Goal: Book appointment/travel/reservation

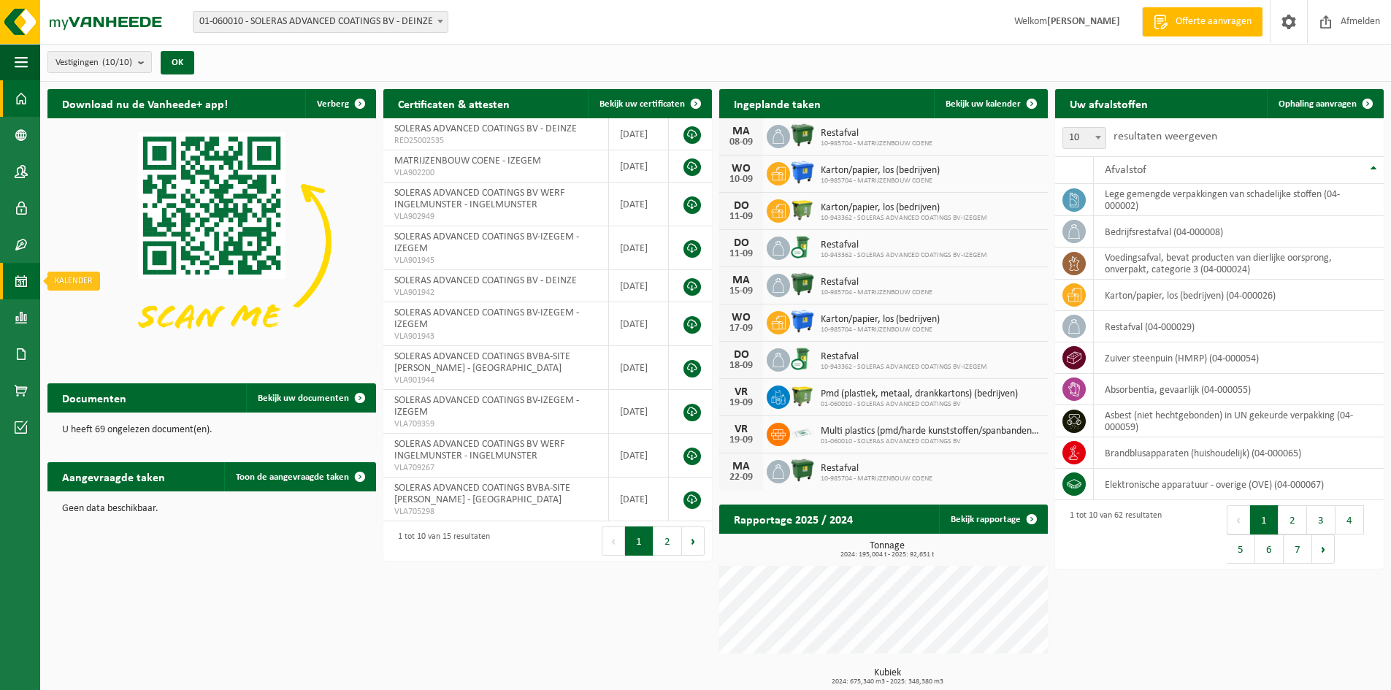
click at [12, 271] on link "Kalender" at bounding box center [20, 281] width 40 height 36
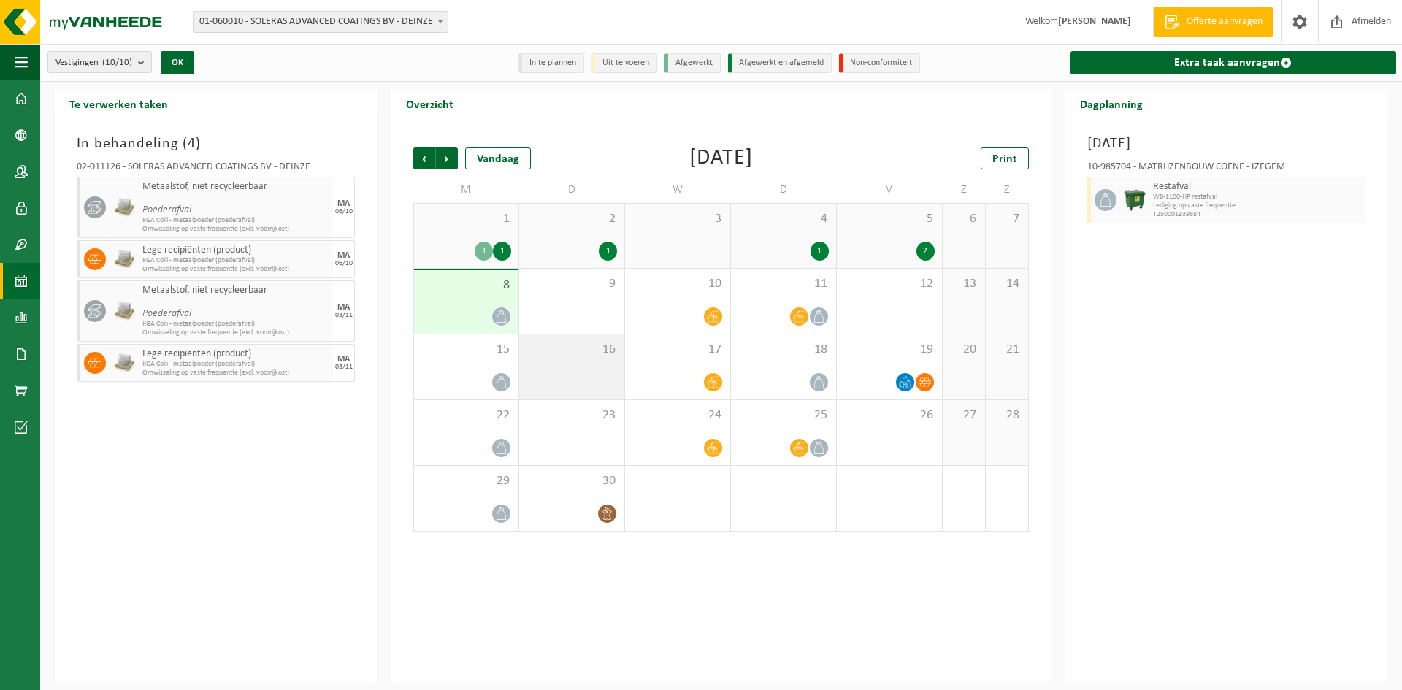
click at [583, 358] on div "16" at bounding box center [571, 366] width 105 height 65
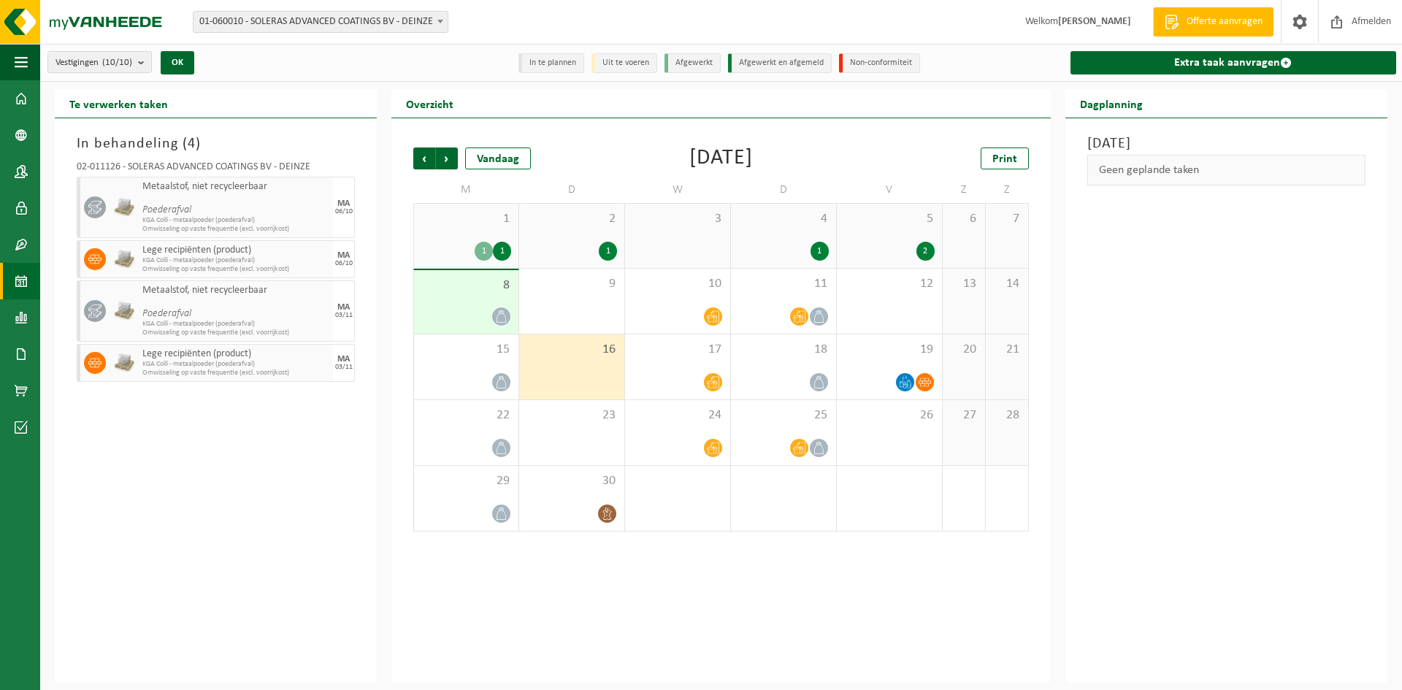
click at [583, 358] on div "16" at bounding box center [571, 366] width 105 height 65
click at [561, 364] on div "16" at bounding box center [571, 366] width 105 height 65
click at [1223, 63] on link "Extra taak aanvragen" at bounding box center [1233, 62] width 326 height 23
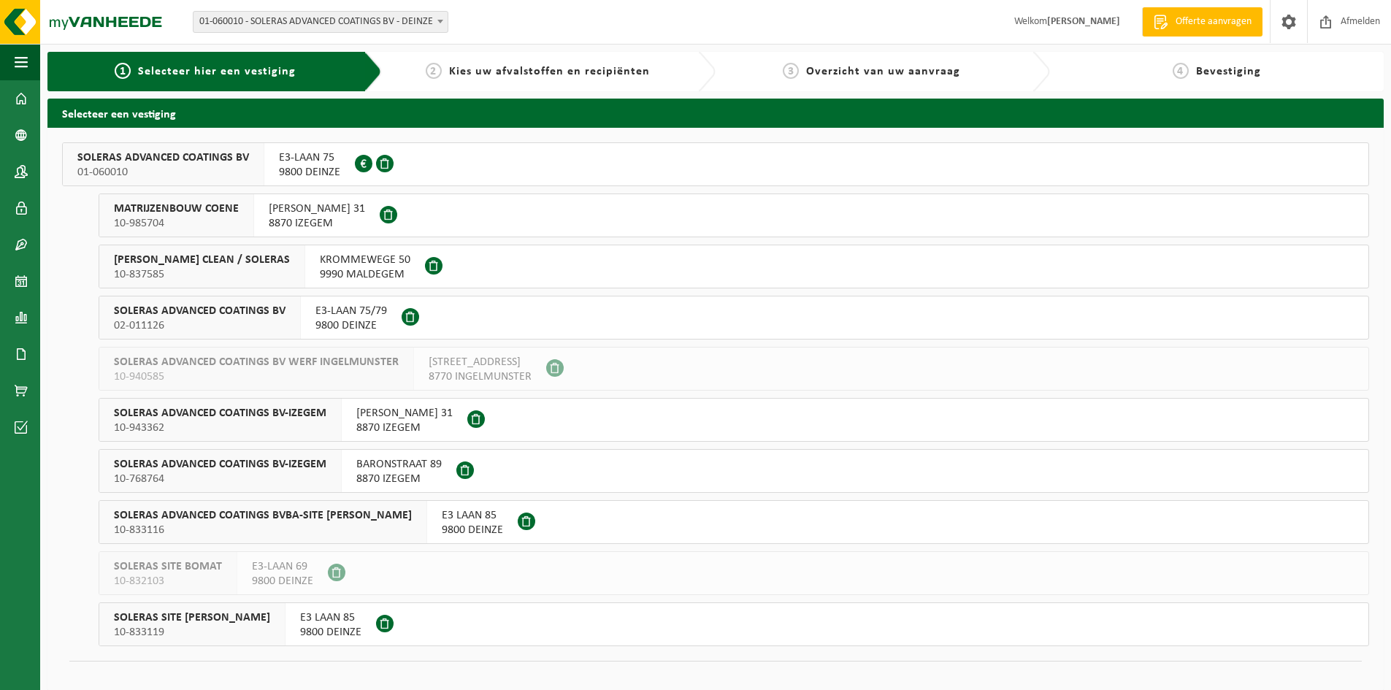
click at [162, 163] on span "SOLERAS ADVANCED COATINGS BV" at bounding box center [163, 157] width 172 height 15
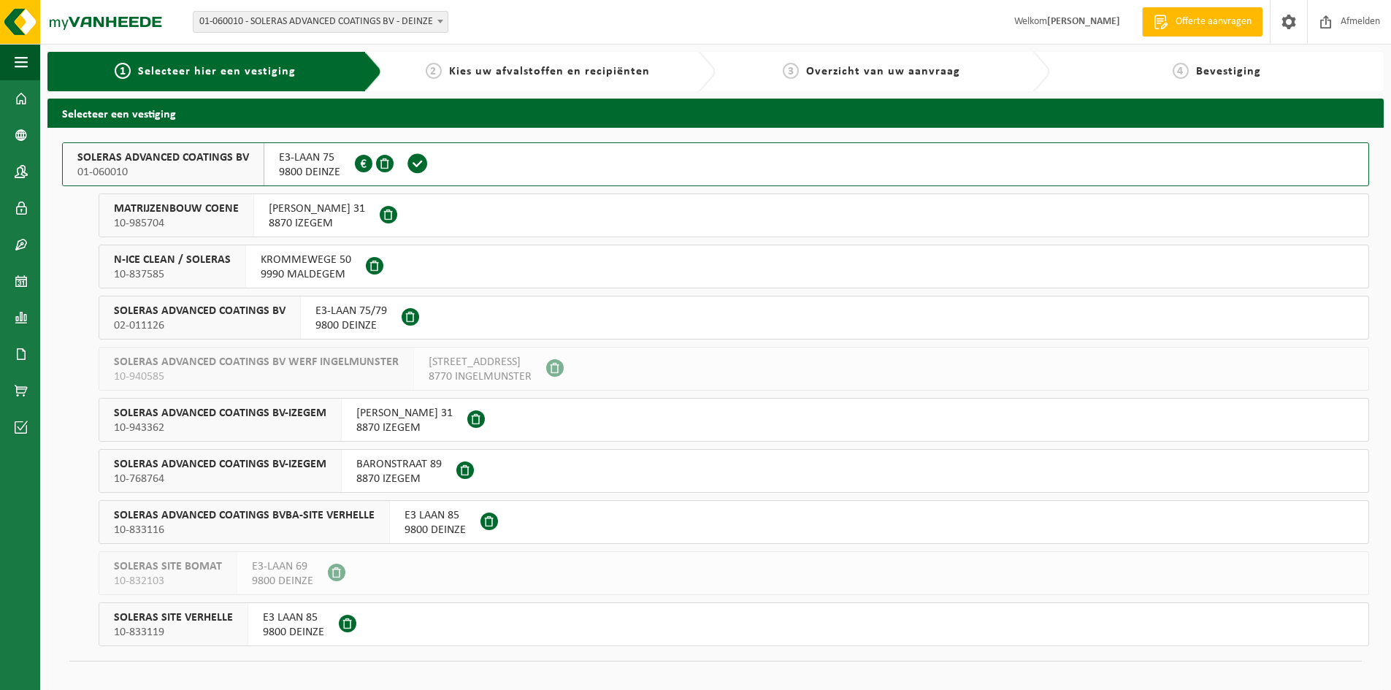
click at [224, 300] on div "SOLERAS ADVANCED COATINGS BV 02-011126" at bounding box center [199, 317] width 201 height 42
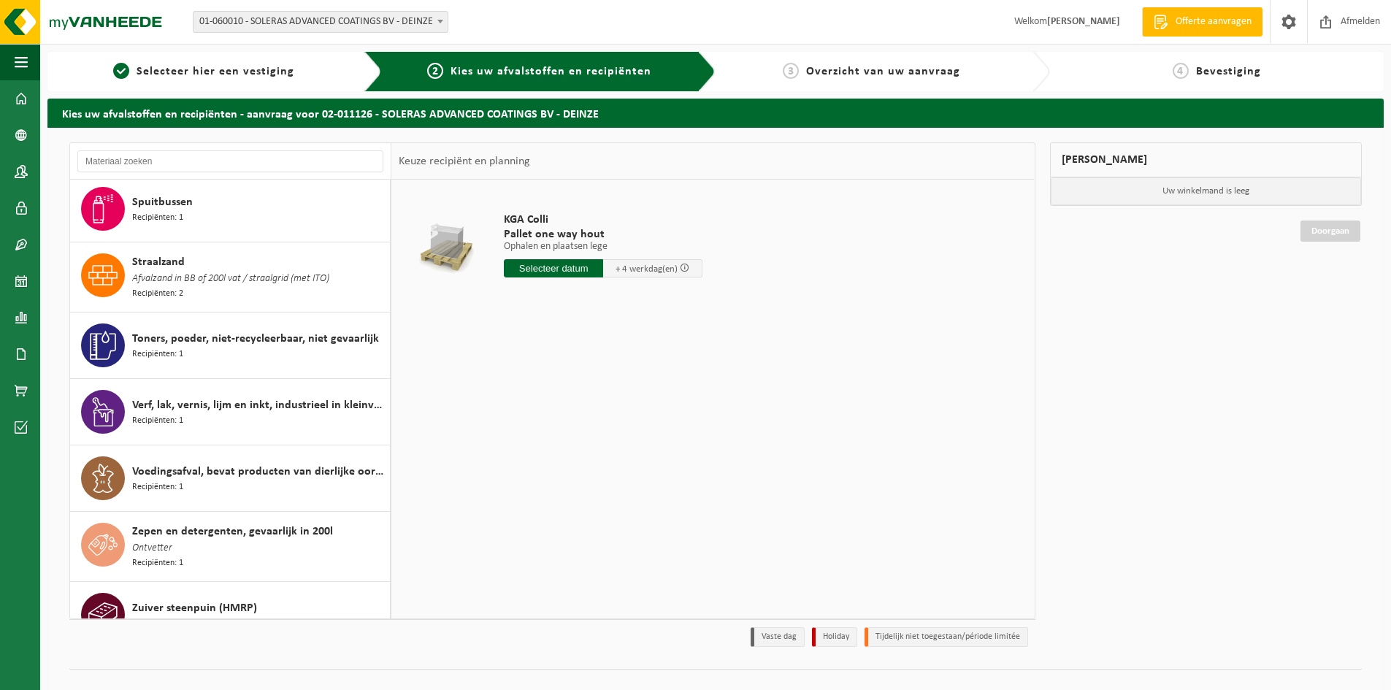
scroll to position [1512, 0]
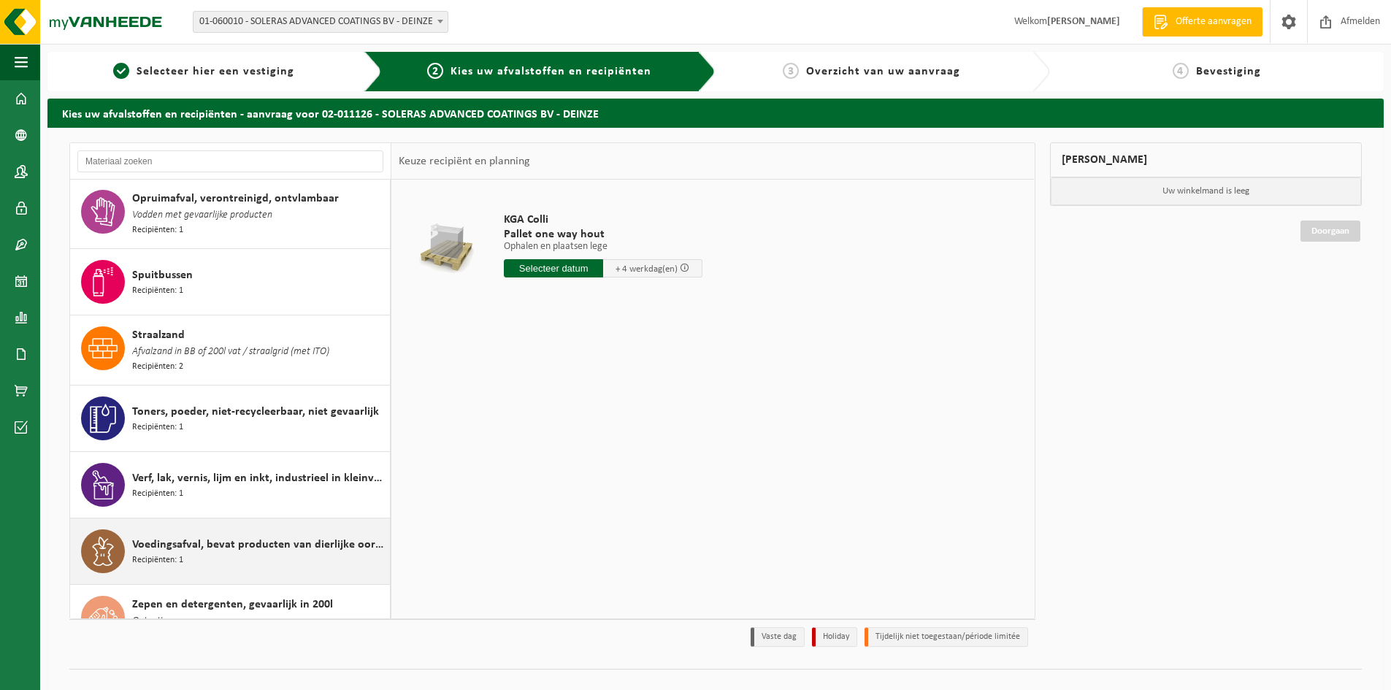
click at [207, 536] on span "Voedingsafval, bevat producten van dierlijke oorsprong, onverpakt, categorie 3" at bounding box center [259, 545] width 254 height 18
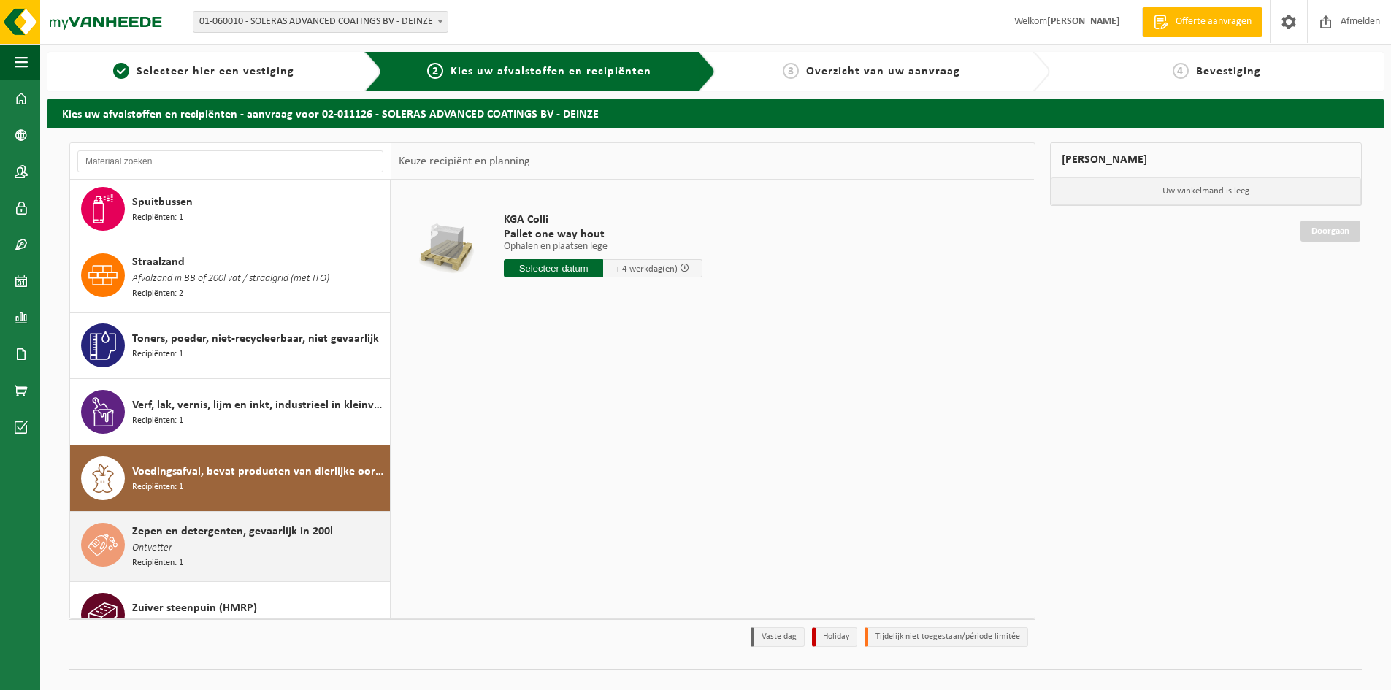
scroll to position [1585, 0]
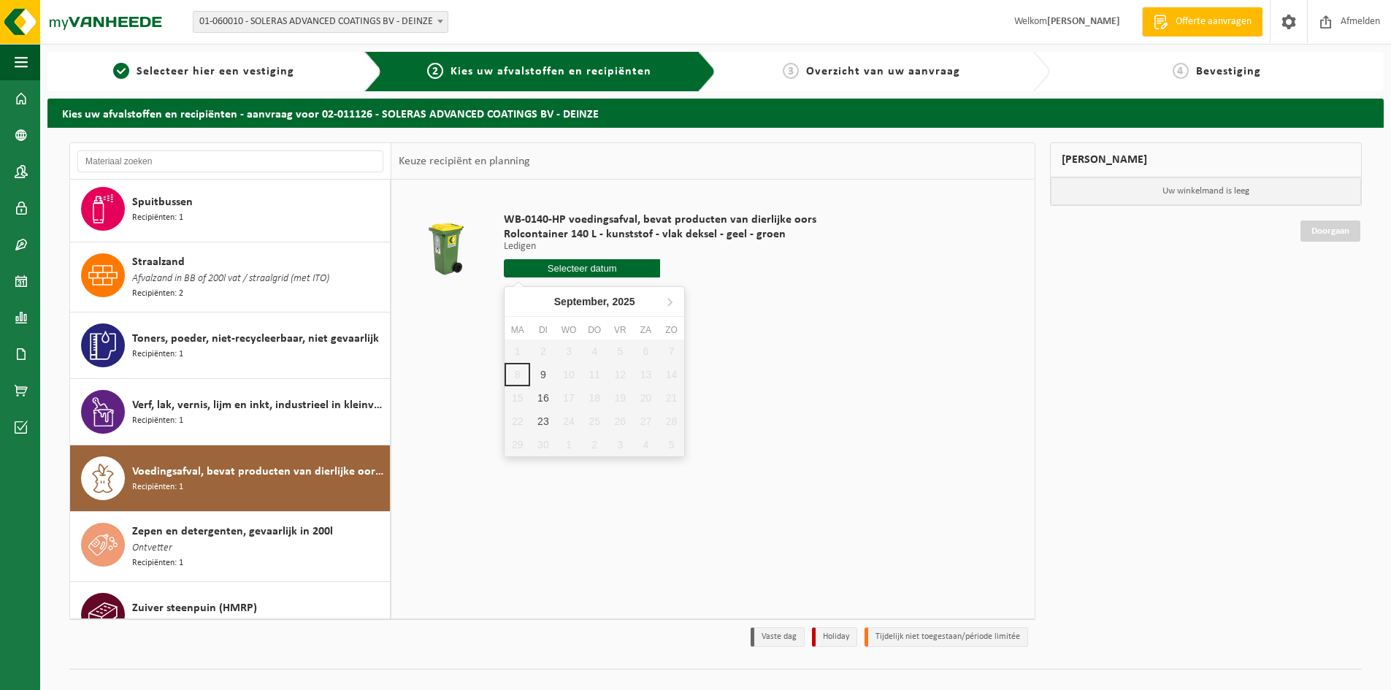
click at [554, 268] on input "text" at bounding box center [582, 268] width 156 height 18
click at [533, 394] on div "16" at bounding box center [543, 397] width 26 height 23
type input "Van 2025-09-16"
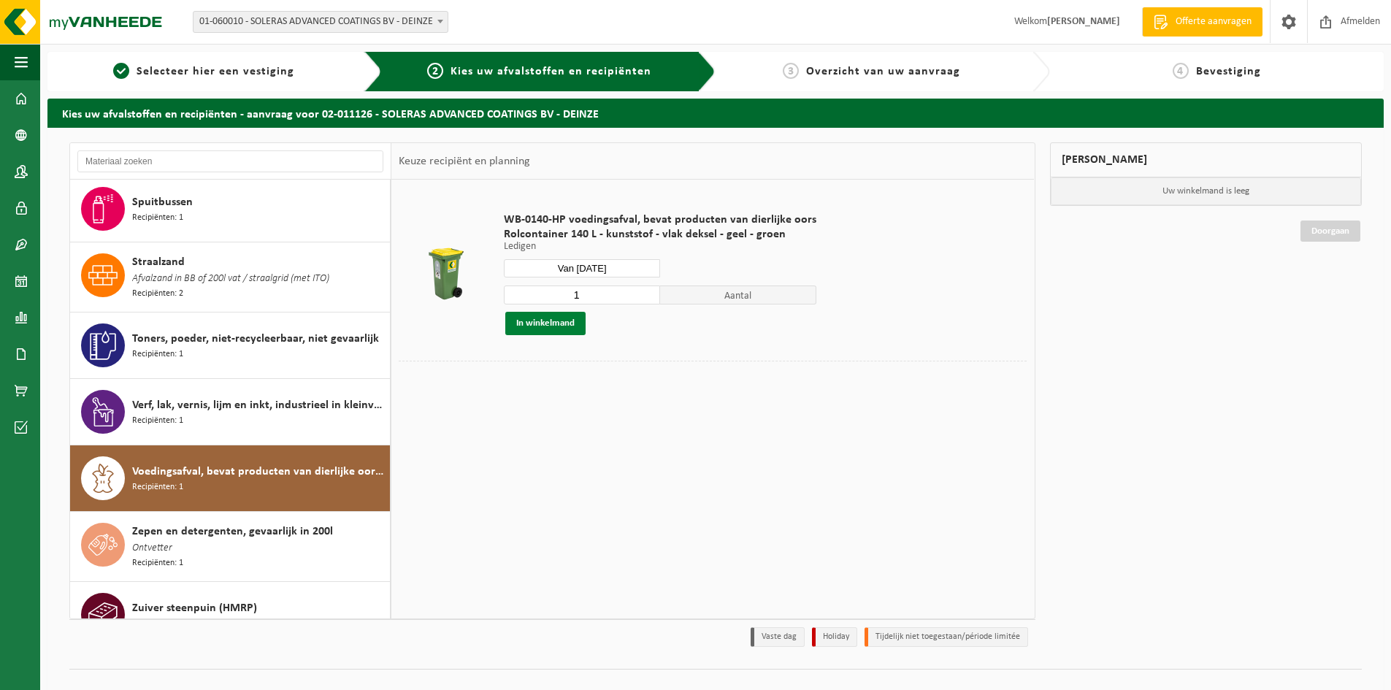
click at [540, 323] on button "In winkelmand" at bounding box center [545, 323] width 80 height 23
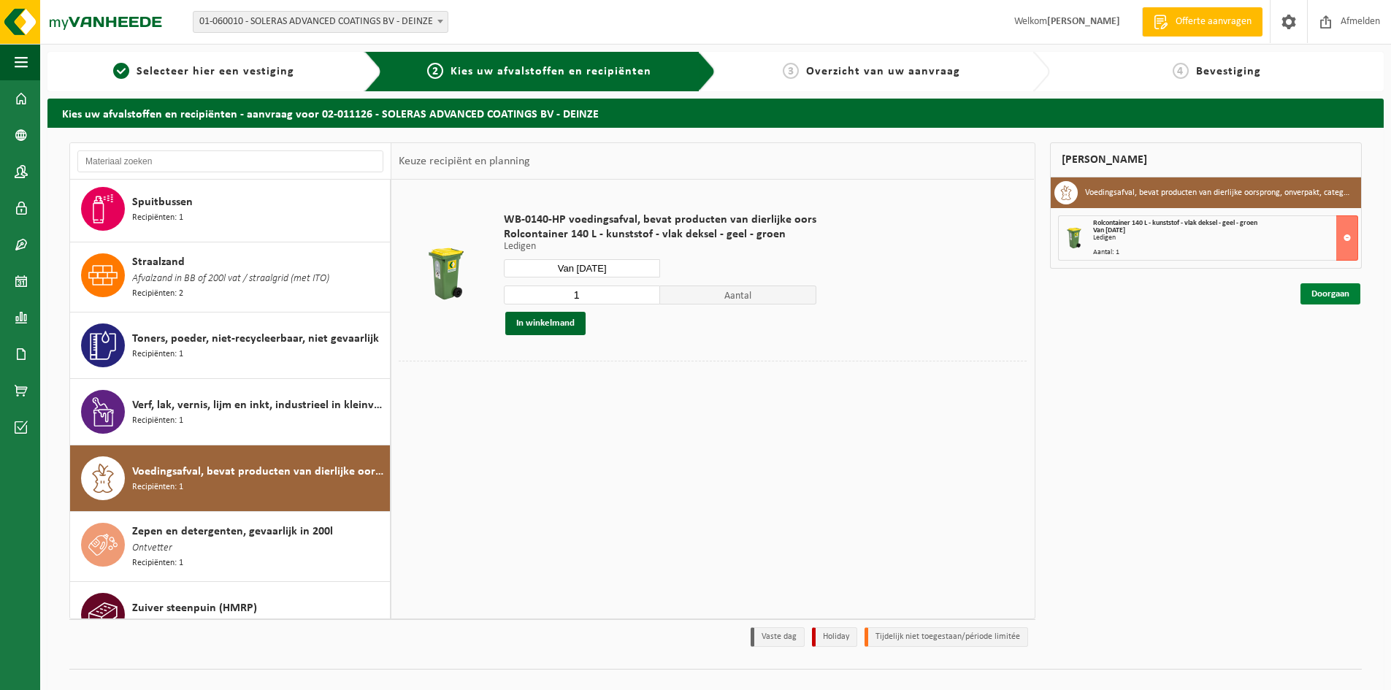
click at [1324, 296] on link "Doorgaan" at bounding box center [1330, 293] width 60 height 21
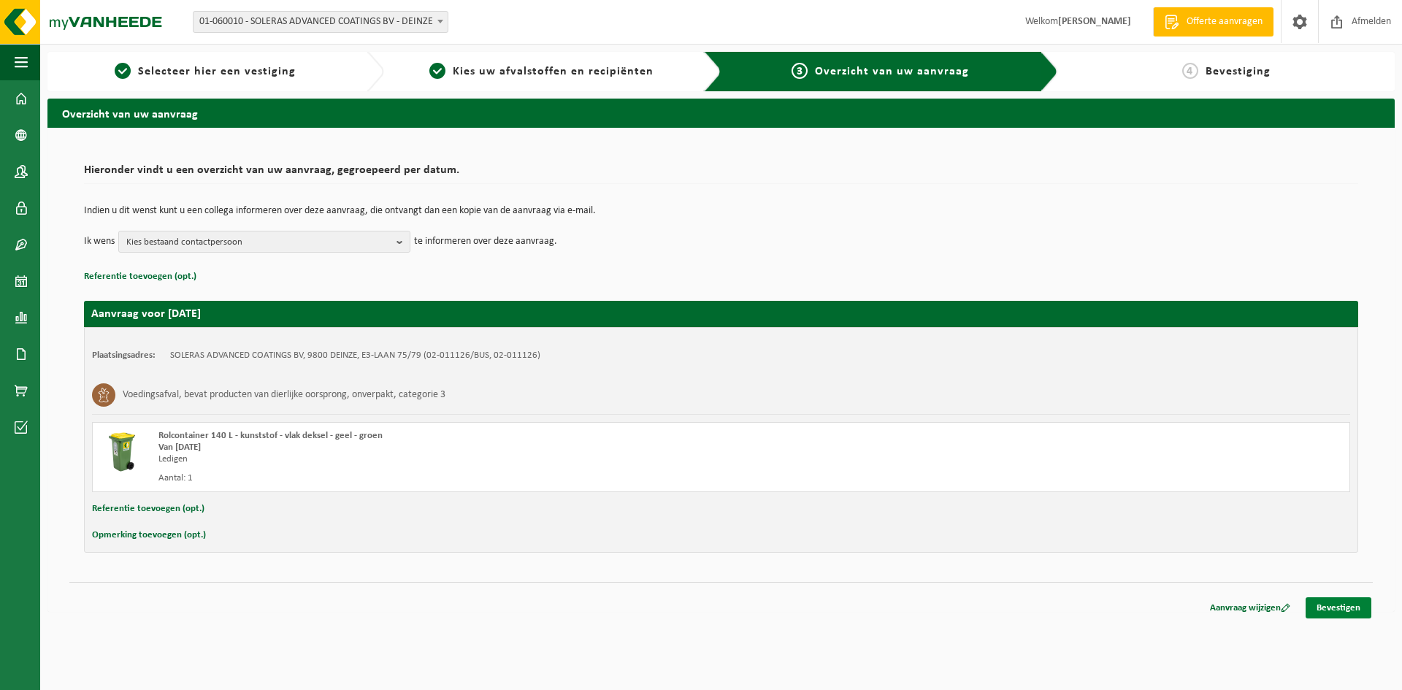
click at [1341, 615] on link "Bevestigen" at bounding box center [1338, 607] width 66 height 21
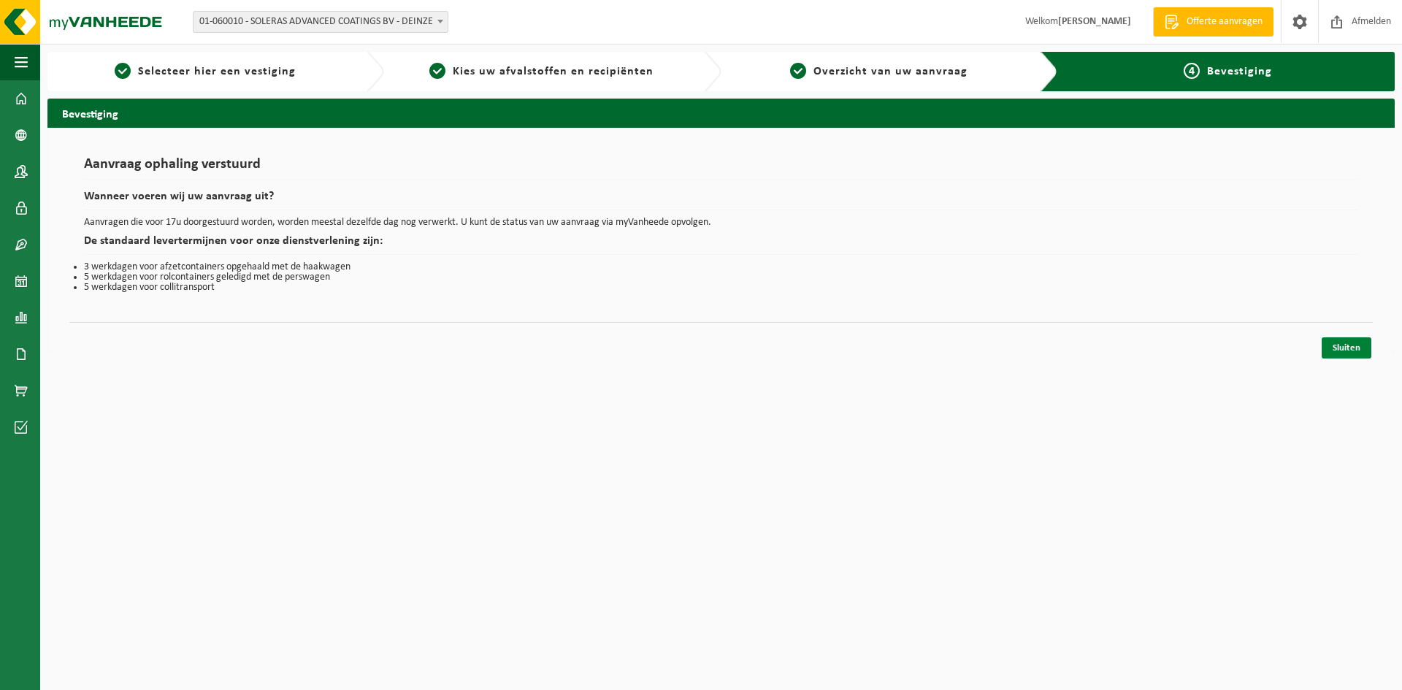
click at [1345, 345] on link "Sluiten" at bounding box center [1346, 347] width 50 height 21
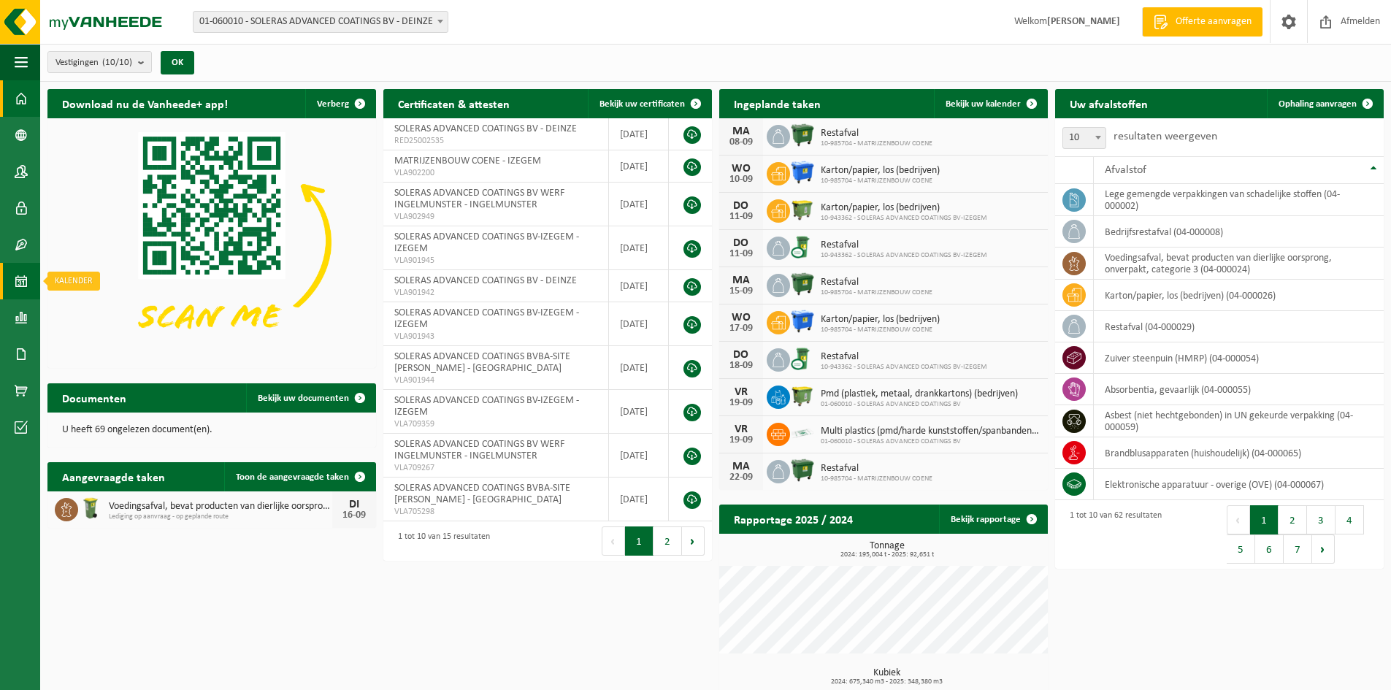
click at [23, 274] on span at bounding box center [21, 281] width 13 height 36
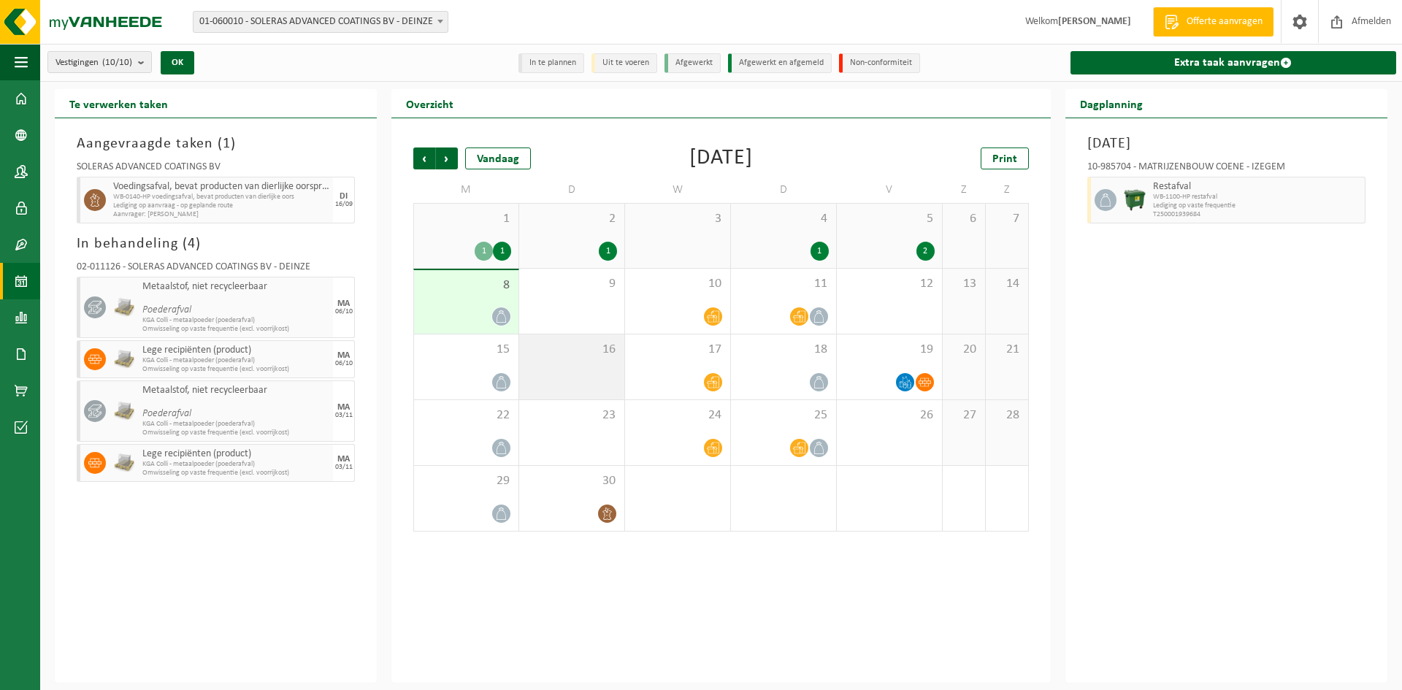
click at [566, 344] on span "16" at bounding box center [571, 350] width 91 height 16
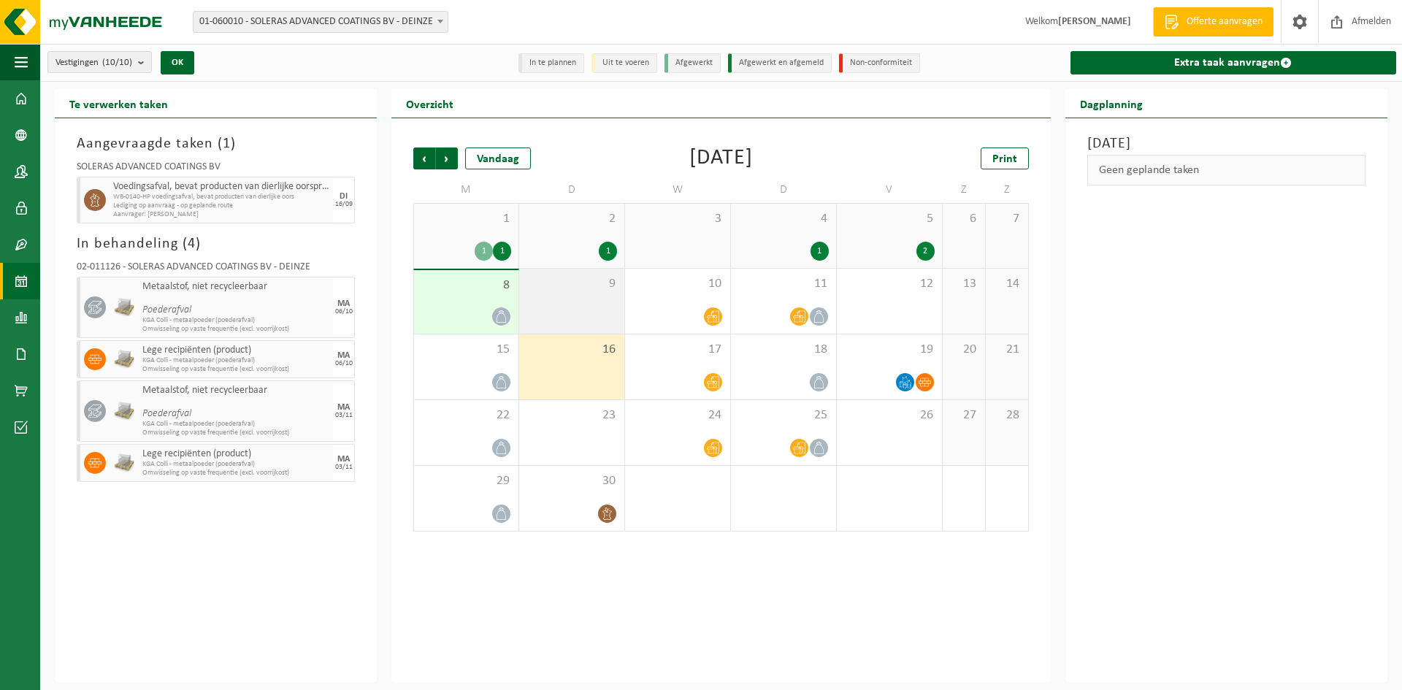
click at [553, 308] on div "9" at bounding box center [571, 301] width 105 height 65
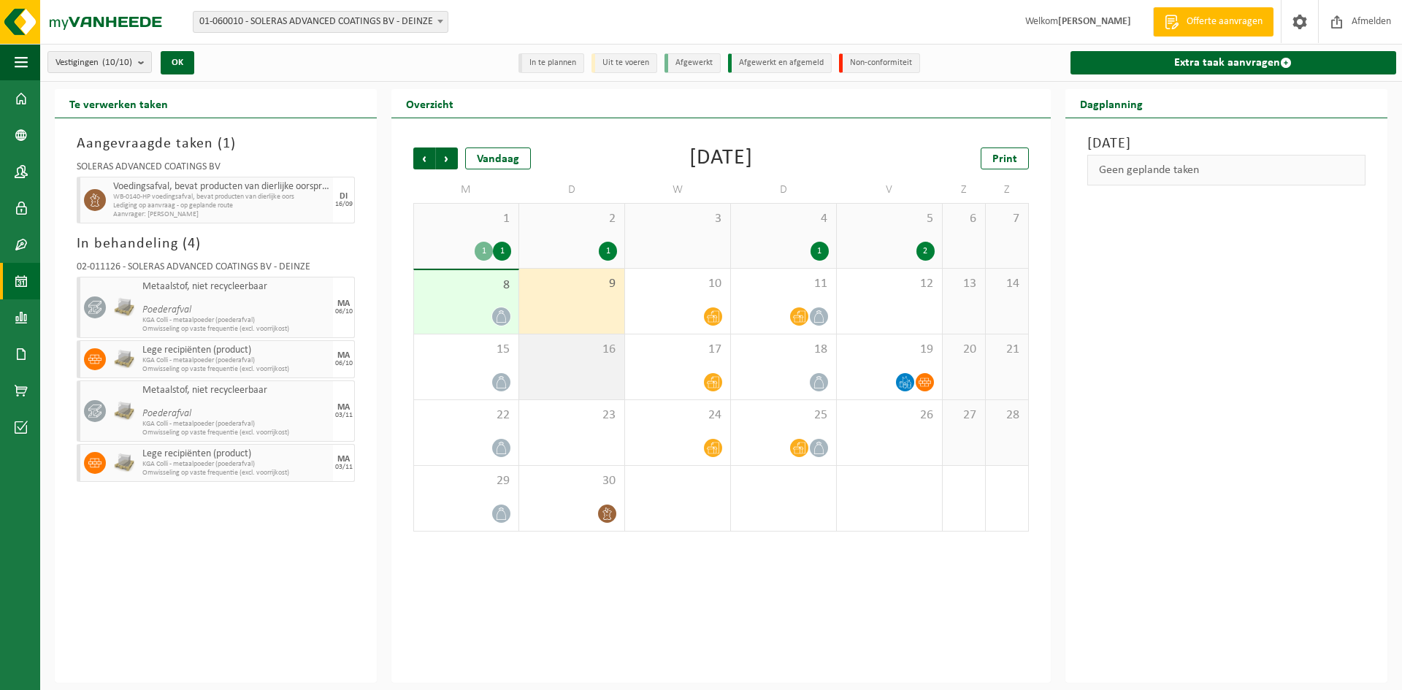
click at [558, 352] on span "16" at bounding box center [571, 350] width 91 height 16
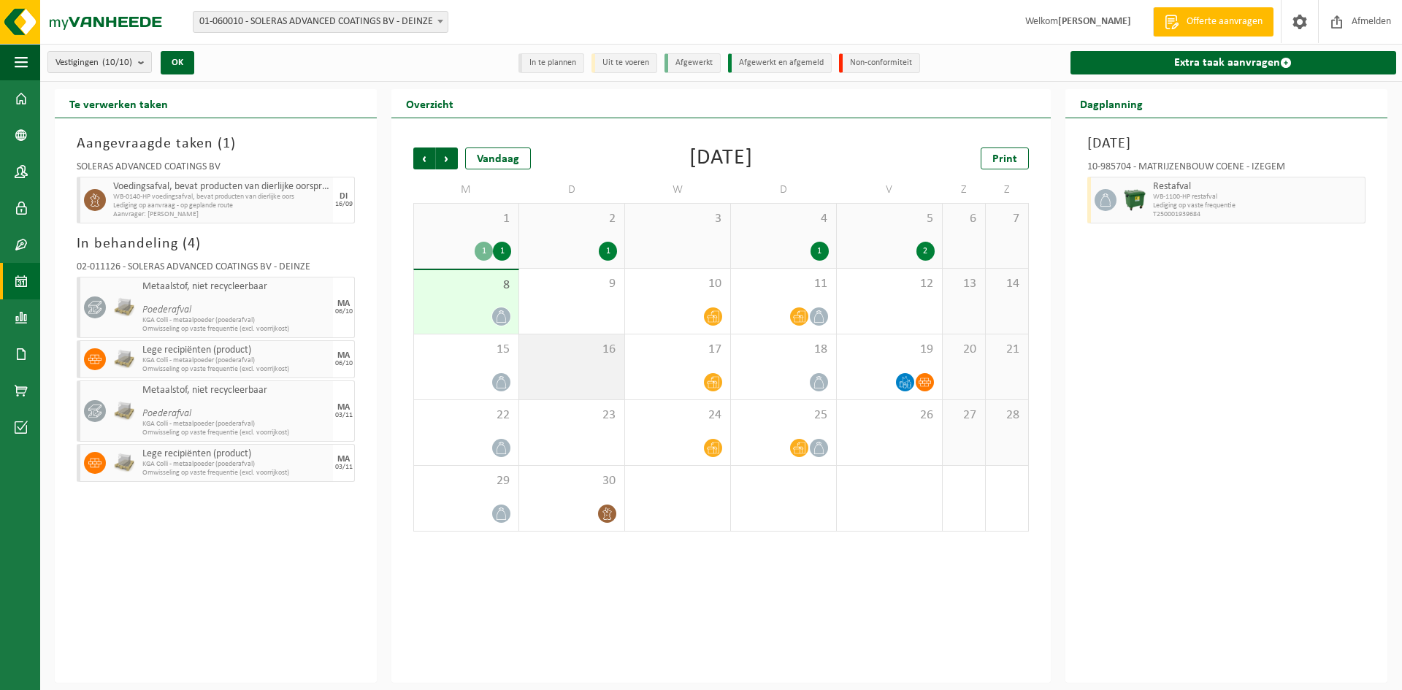
click at [579, 353] on span "16" at bounding box center [571, 350] width 91 height 16
